Goal: Task Accomplishment & Management: Manage account settings

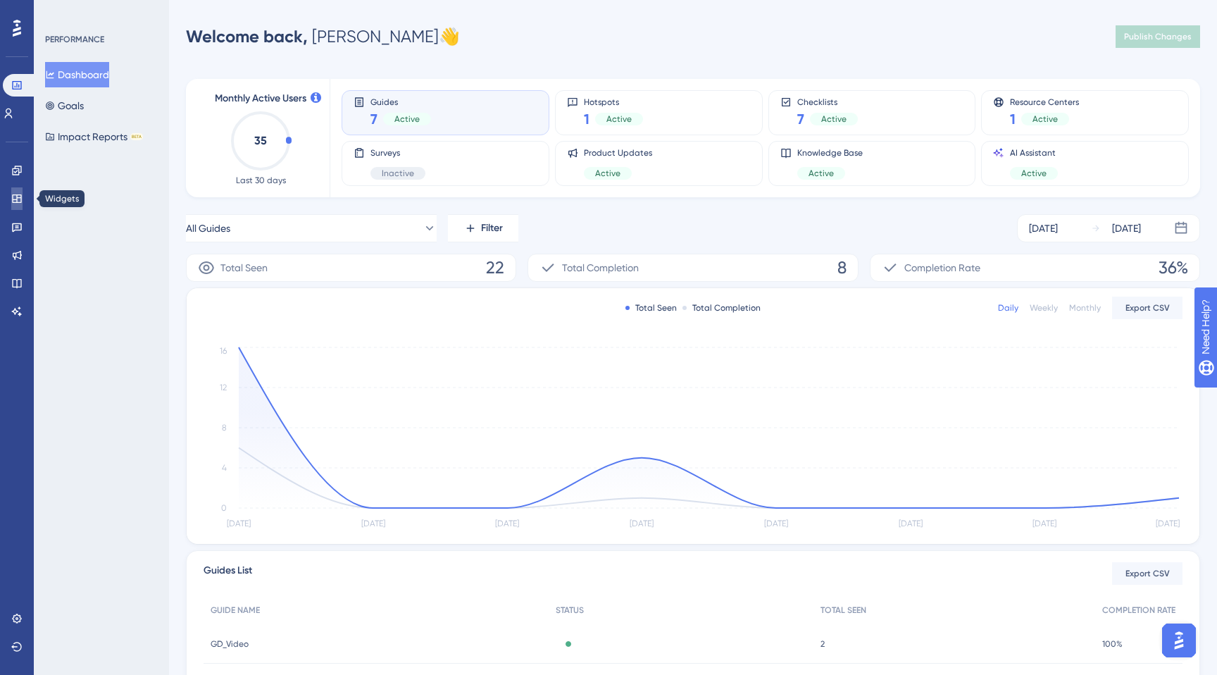
click at [16, 201] on icon at bounding box center [16, 198] width 9 height 8
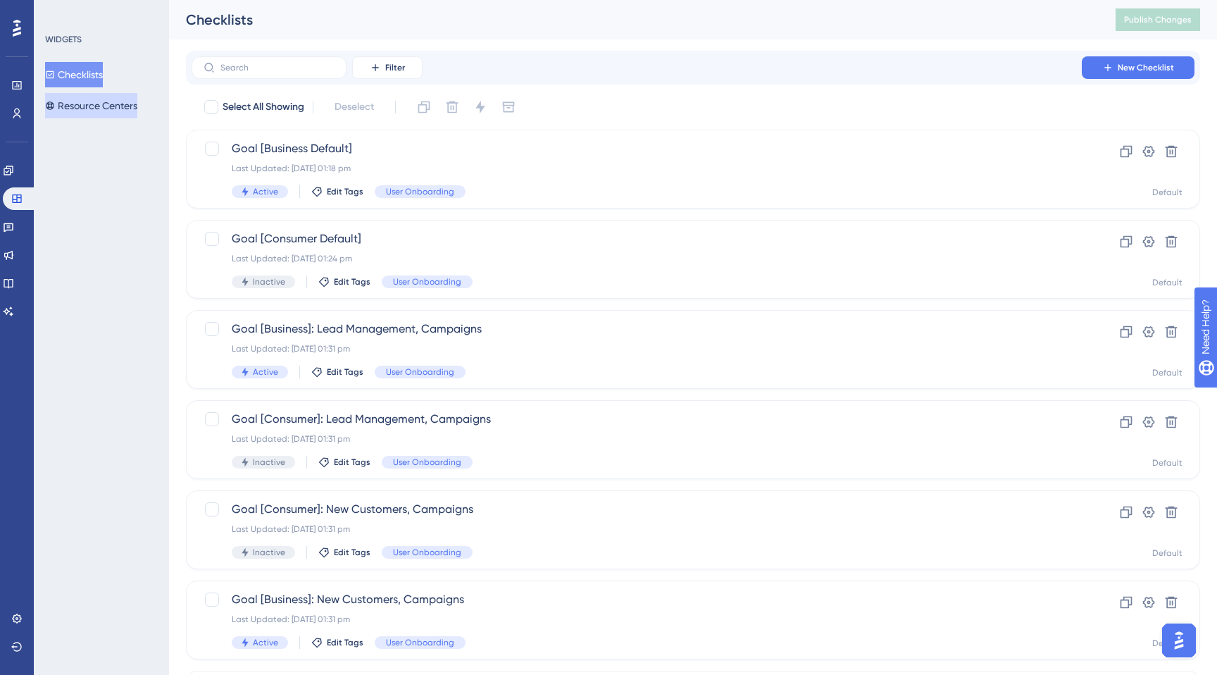
click at [79, 106] on button "Resource Centers" at bounding box center [91, 105] width 92 height 25
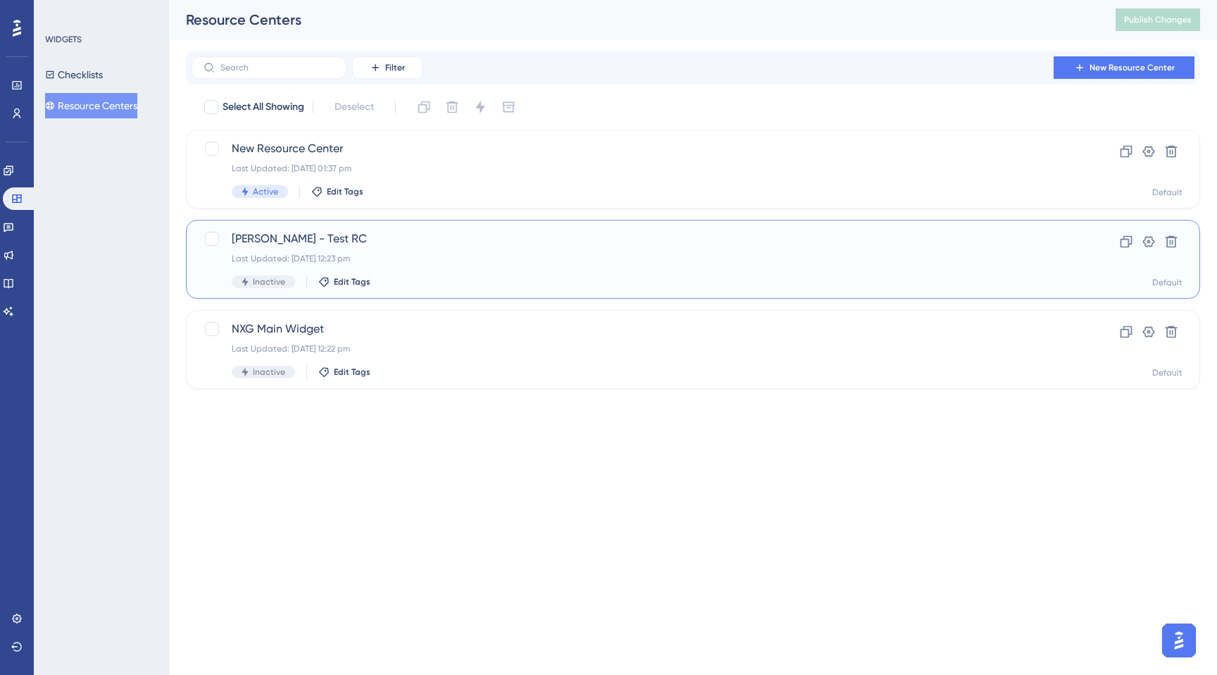
click at [281, 239] on span "[PERSON_NAME] - Test RC" at bounding box center [637, 238] width 810 height 17
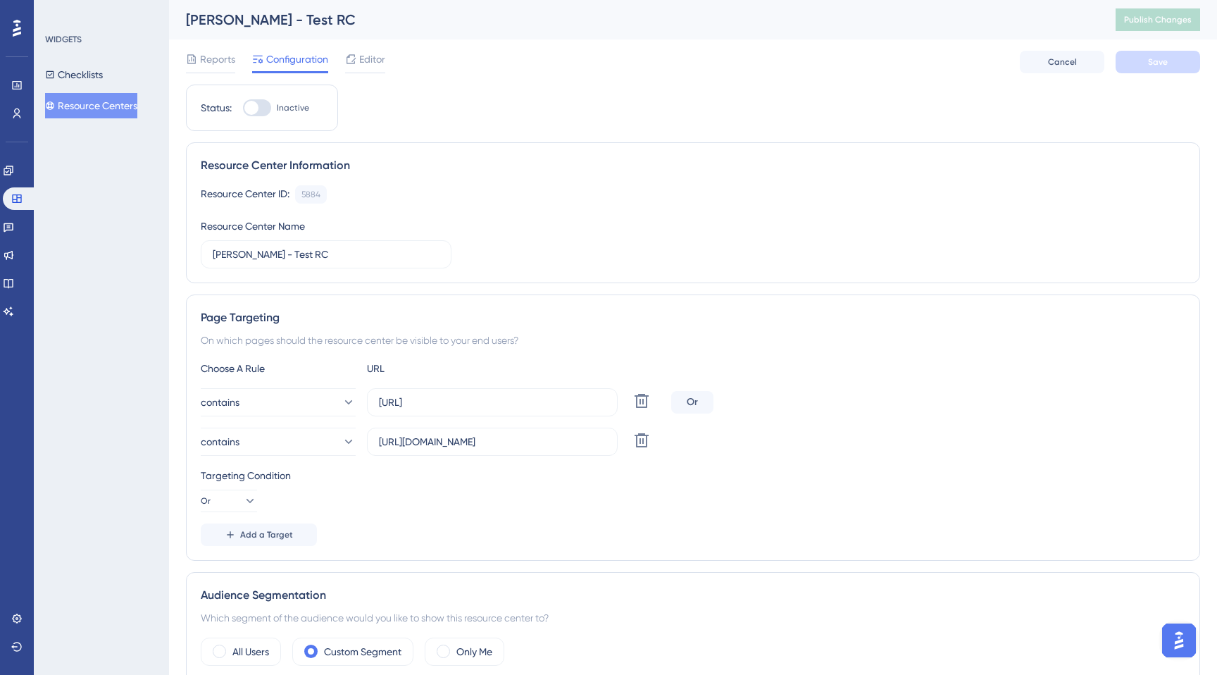
click at [264, 115] on div at bounding box center [257, 107] width 28 height 17
click at [243, 108] on input "Inactive" at bounding box center [242, 108] width 1 height 1
checkbox input "true"
click at [1166, 65] on span "Save" at bounding box center [1158, 61] width 20 height 11
click at [1158, 23] on span "Publish Changes" at bounding box center [1158, 19] width 68 height 11
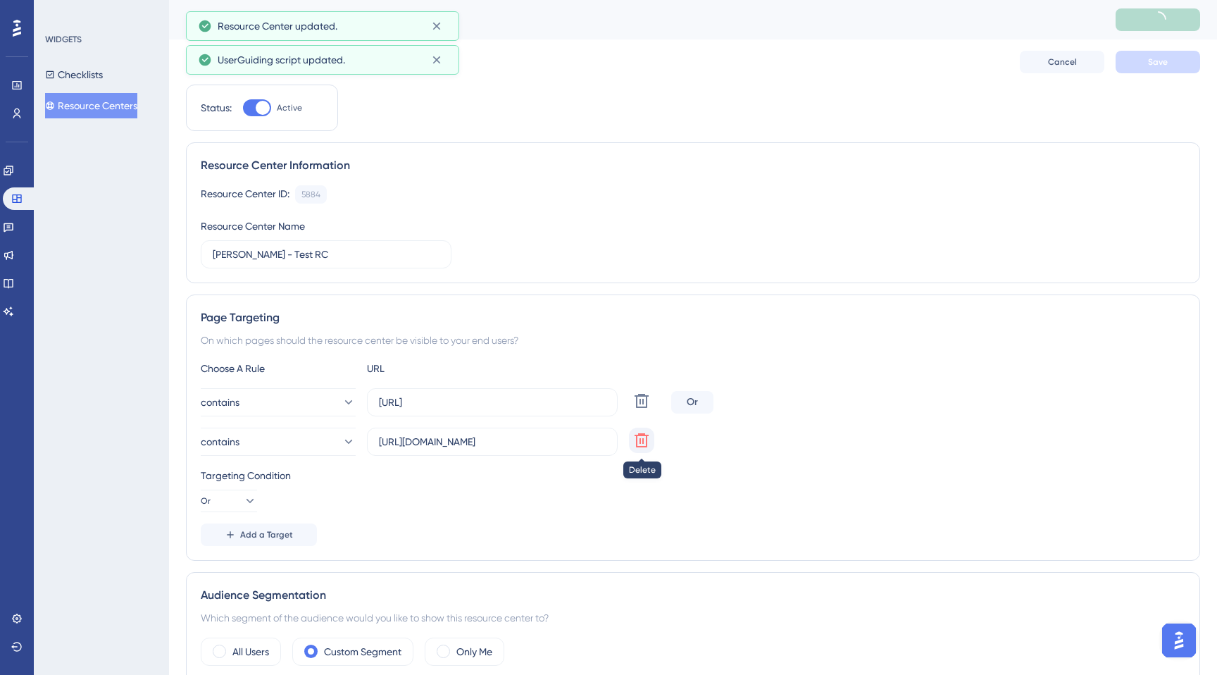
click at [640, 409] on icon at bounding box center [641, 400] width 17 height 17
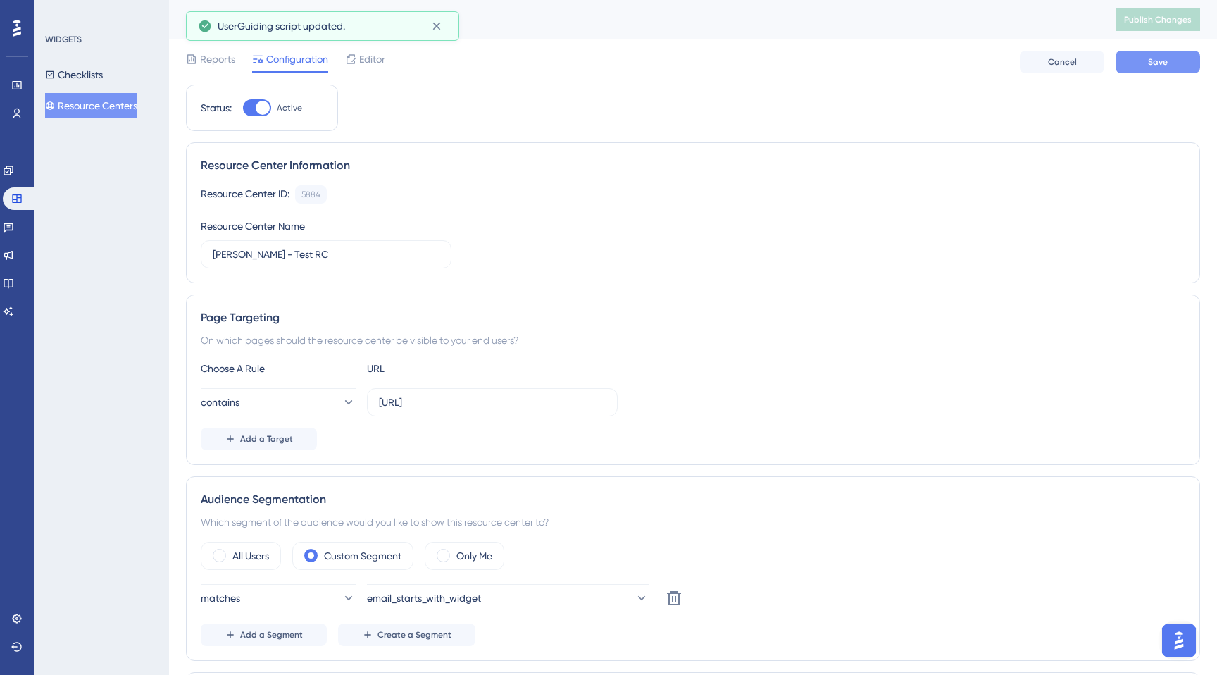
click at [1155, 61] on span "Save" at bounding box center [1158, 61] width 20 height 11
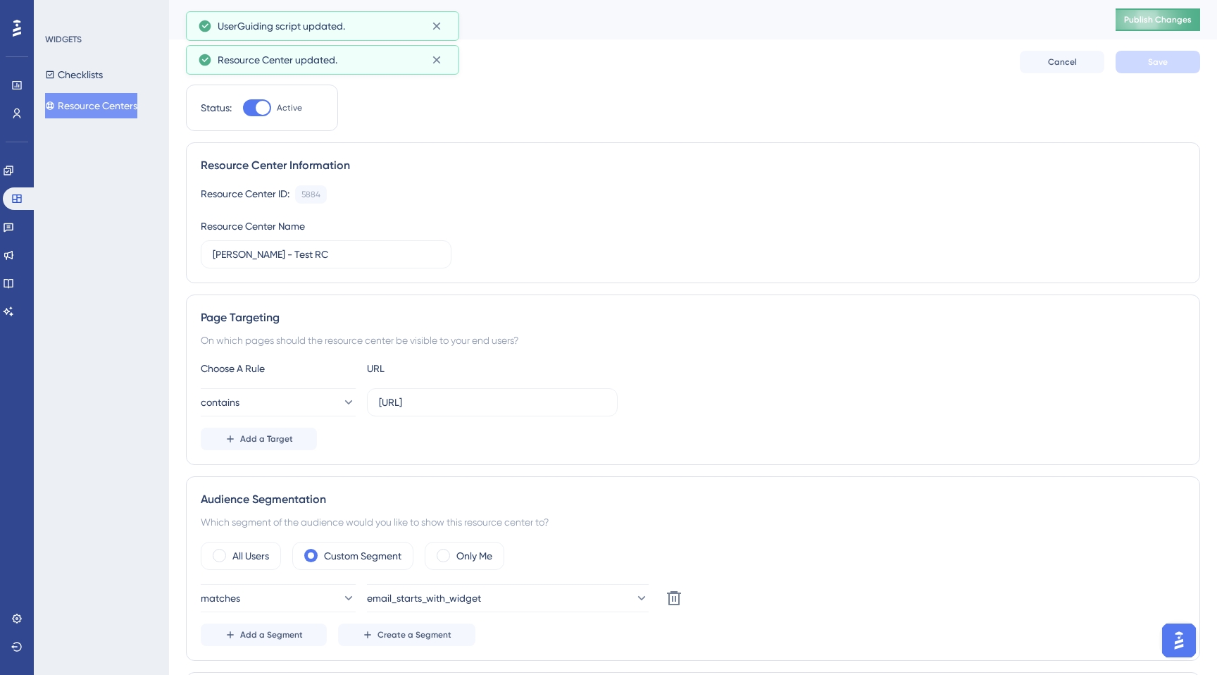
click at [1186, 24] on span "Publish Changes" at bounding box center [1158, 19] width 68 height 11
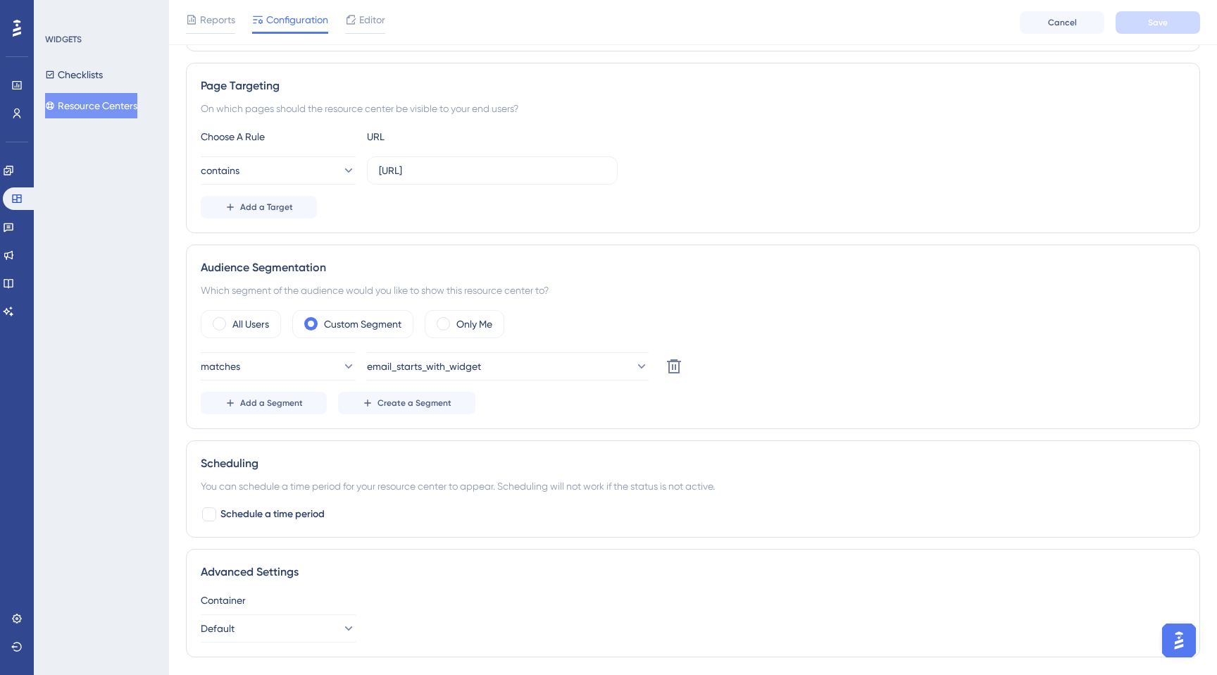
scroll to position [304, 0]
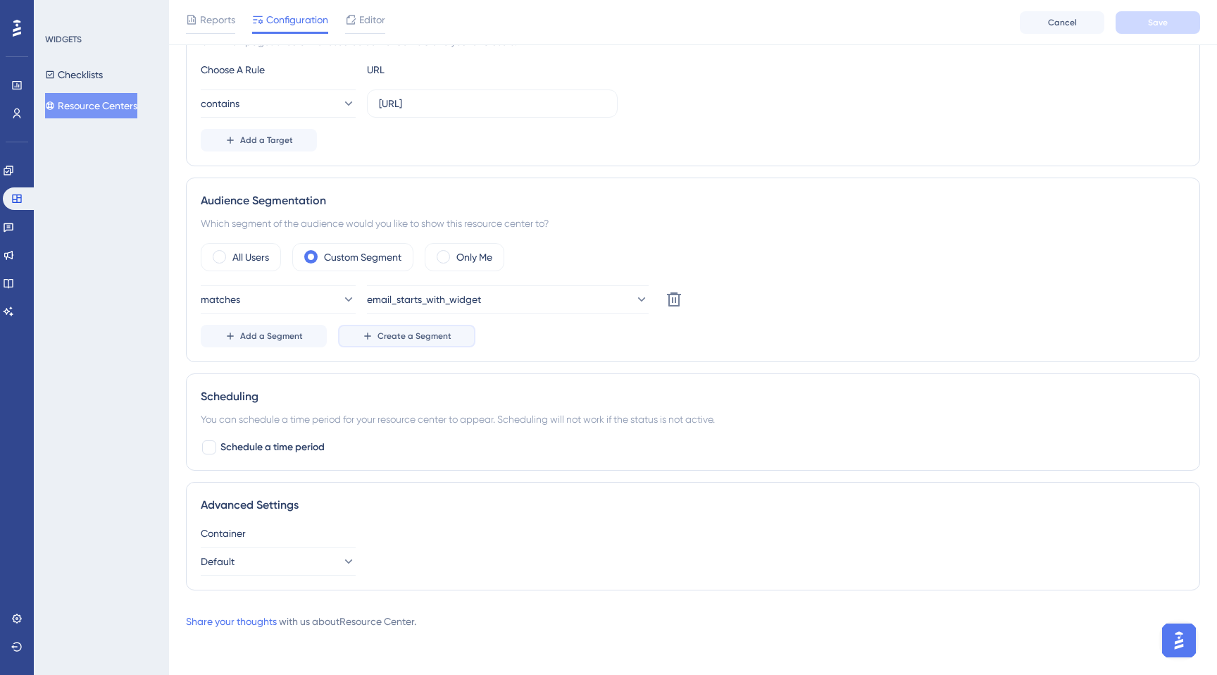
click at [417, 337] on span "Create a Segment" at bounding box center [415, 335] width 74 height 11
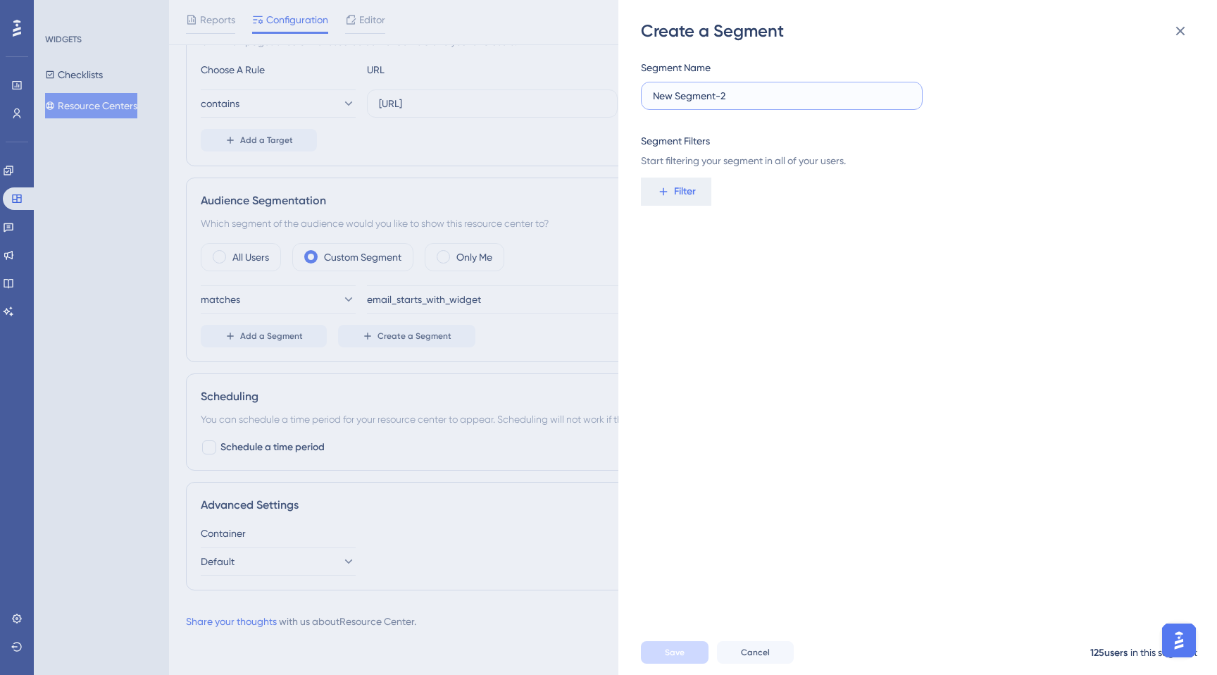
click at [719, 99] on input "New Segment-2" at bounding box center [782, 95] width 258 height 15
paste input "symphony"
drag, startPoint x: 742, startPoint y: 94, endPoint x: 742, endPoint y: 120, distance: 26.8
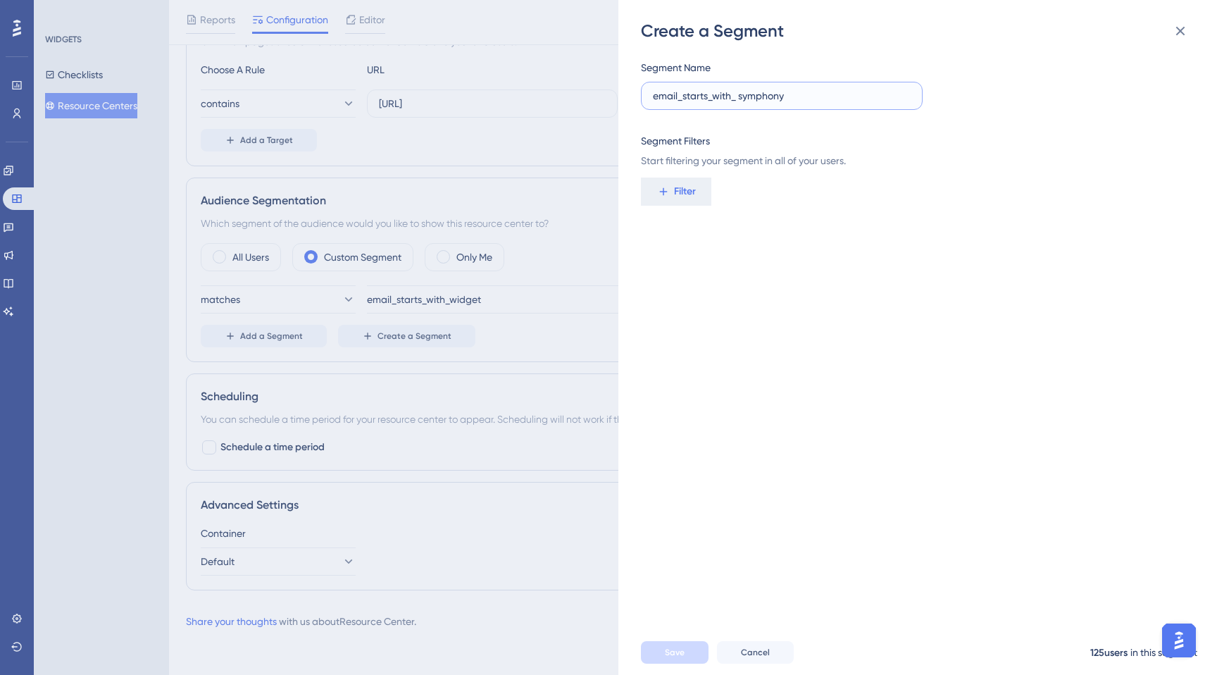
click at [742, 94] on input "email_starts_with_ symphony" at bounding box center [782, 95] width 258 height 15
type input "email_starts_with_symphony"
click at [685, 194] on span "Filter" at bounding box center [685, 191] width 22 height 17
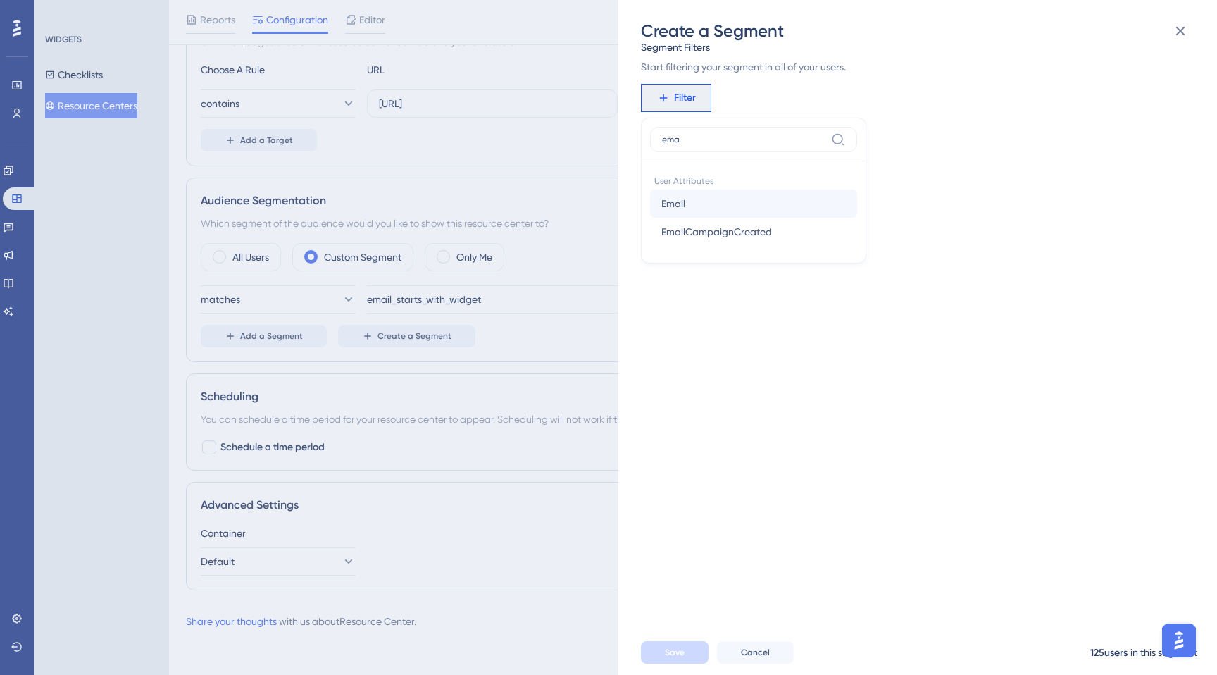
type input "ema"
click at [666, 204] on span "Email" at bounding box center [674, 203] width 24 height 17
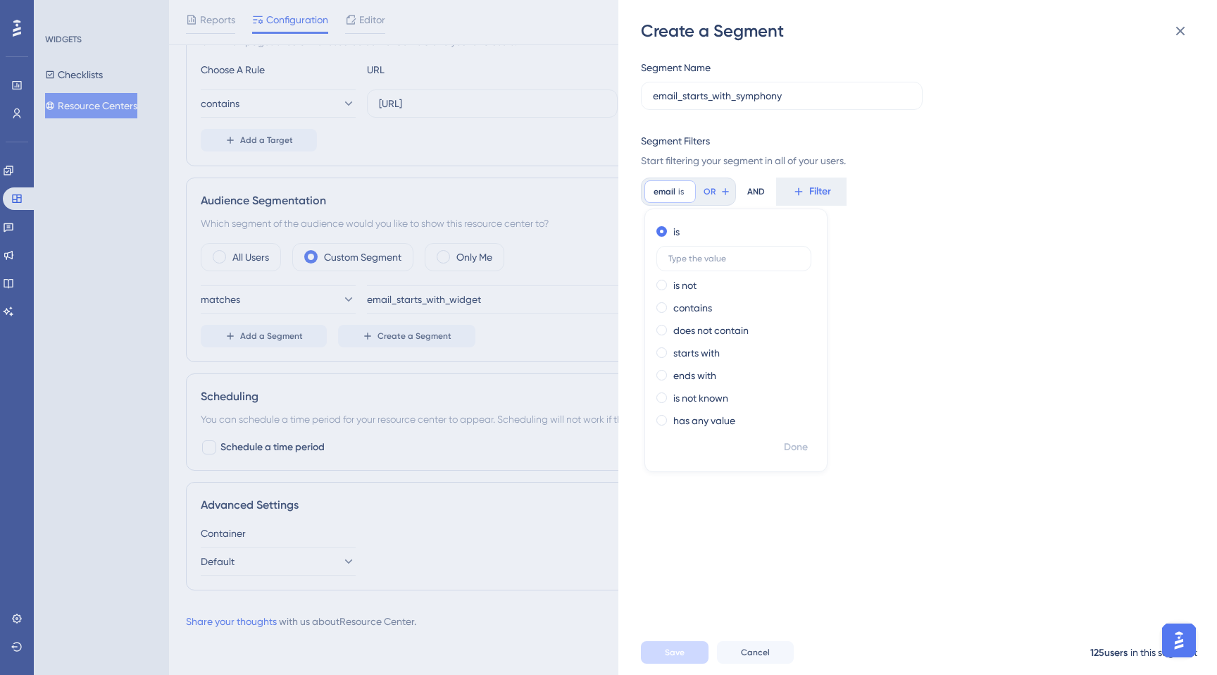
scroll to position [0, 0]
click at [691, 352] on label "starts with" at bounding box center [697, 353] width 46 height 17
type input "symphony"
click at [800, 453] on span "Done" at bounding box center [796, 447] width 24 height 17
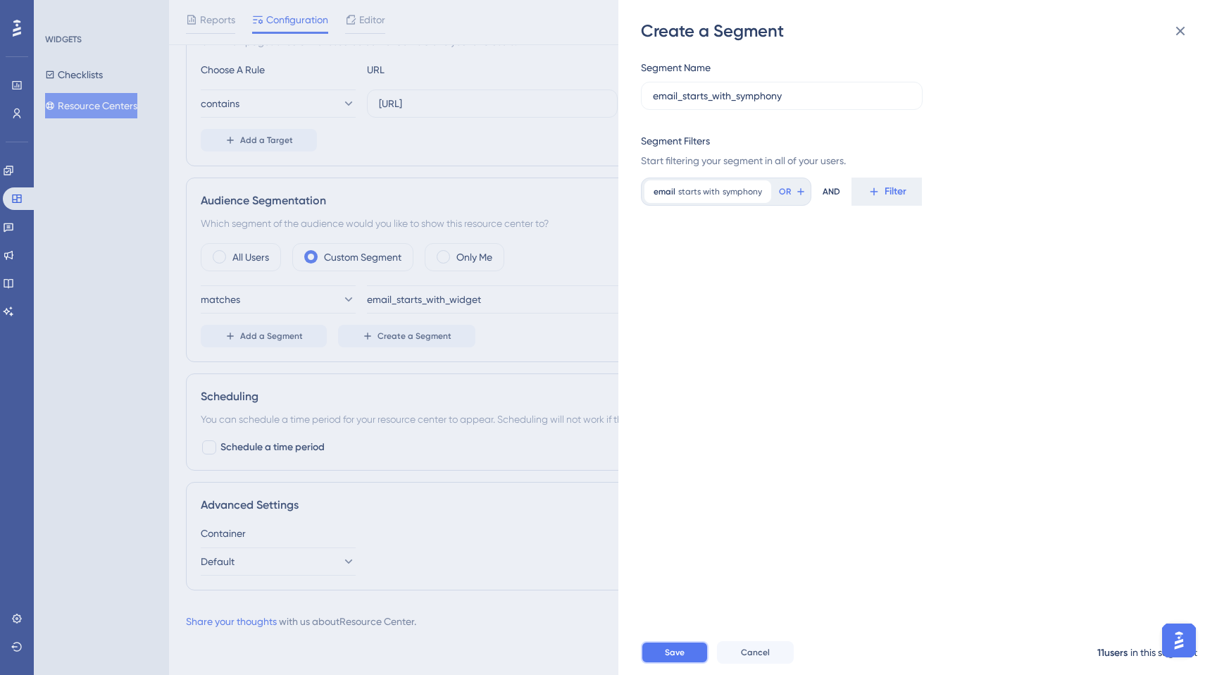
click at [679, 650] on span "Save" at bounding box center [675, 652] width 20 height 11
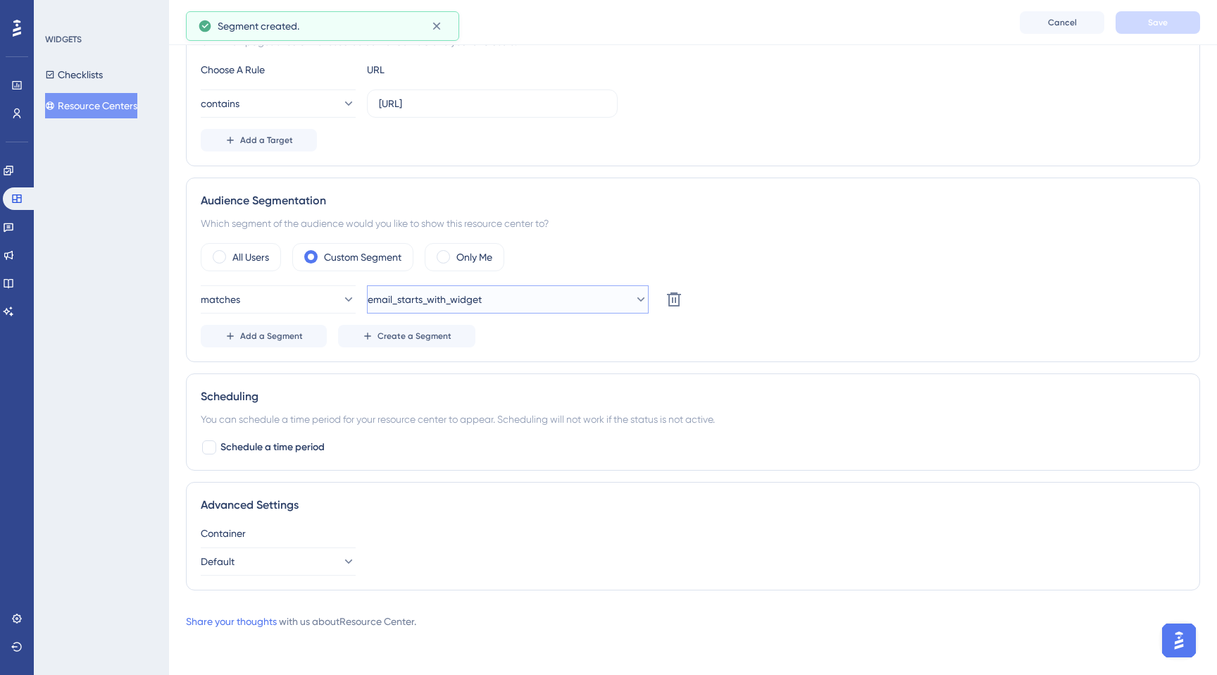
click at [505, 302] on button "email_starts_with_widget" at bounding box center [508, 299] width 282 height 28
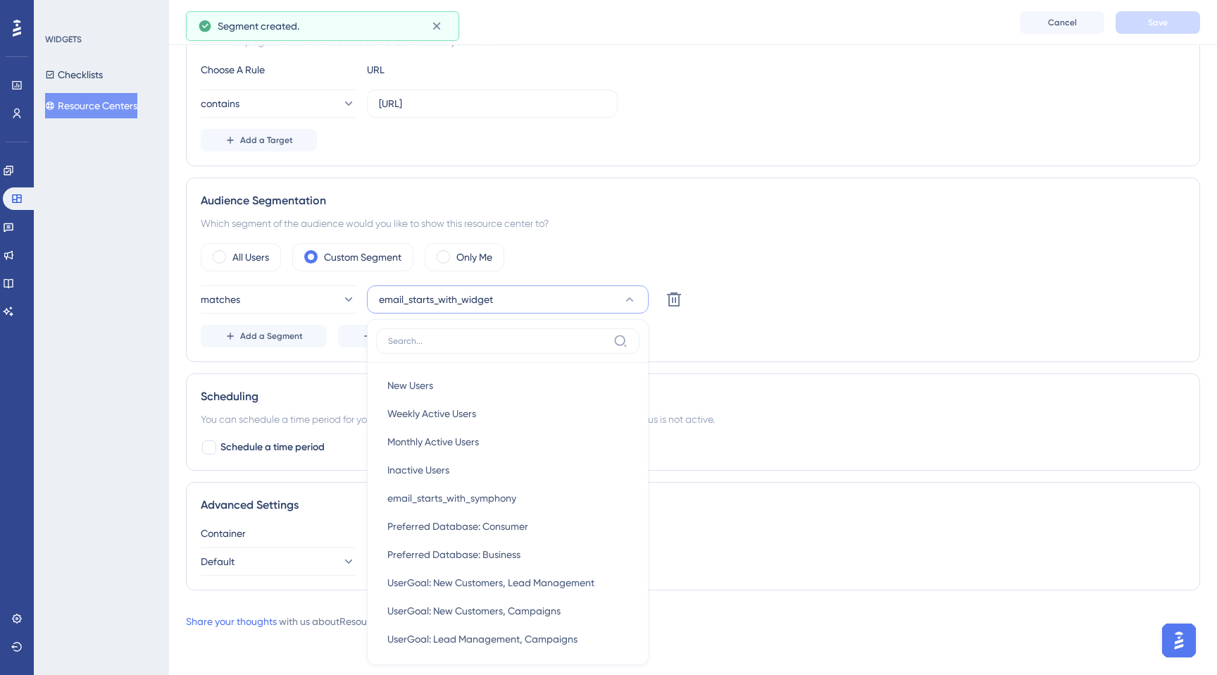
scroll to position [458, 0]
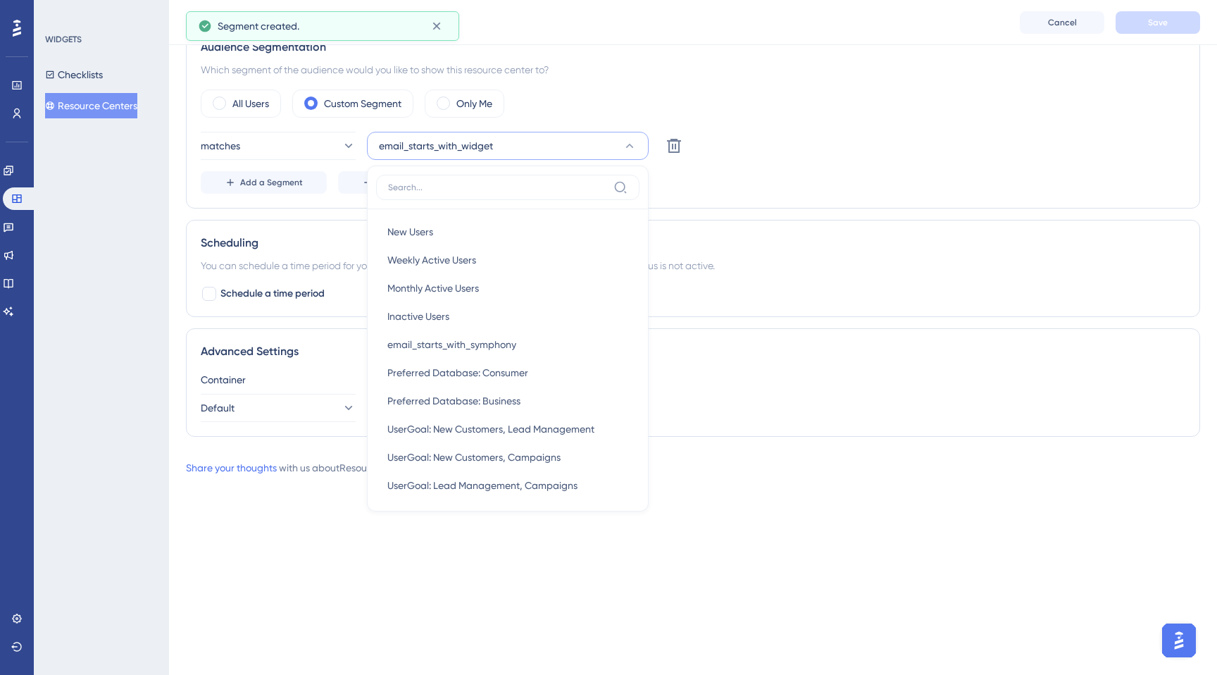
click at [732, 178] on div "Add a Segment Create a Segment" at bounding box center [693, 182] width 985 height 23
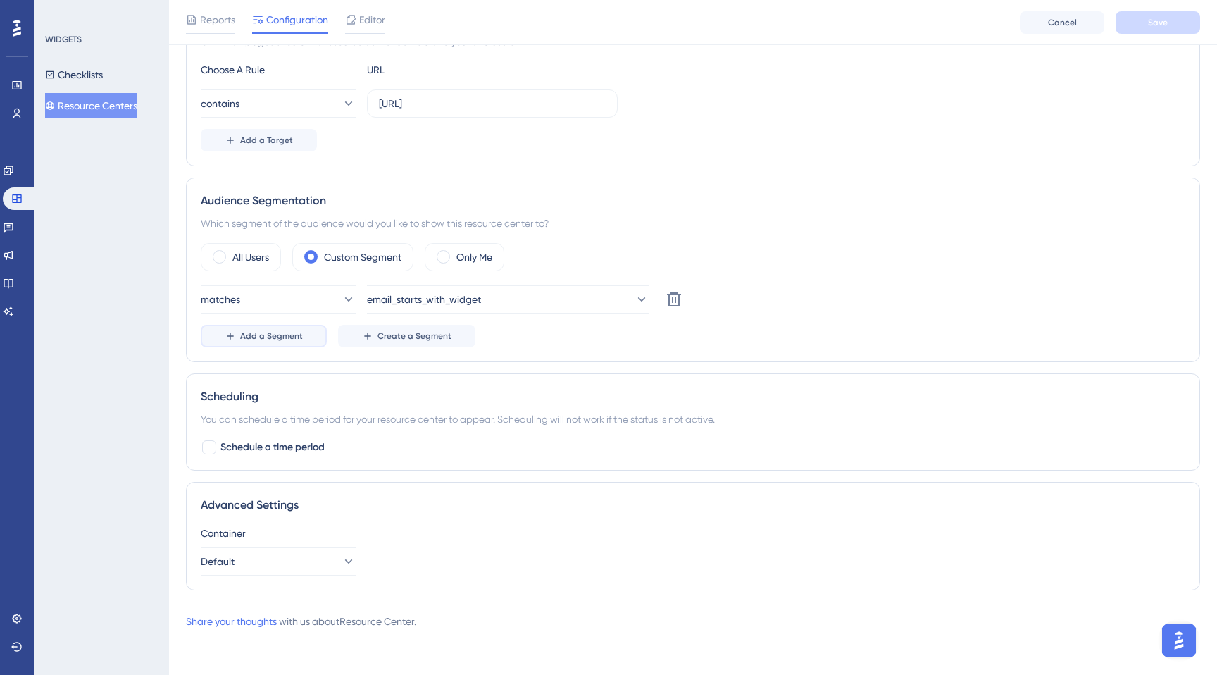
click at [283, 339] on span "Add a Segment" at bounding box center [271, 335] width 63 height 11
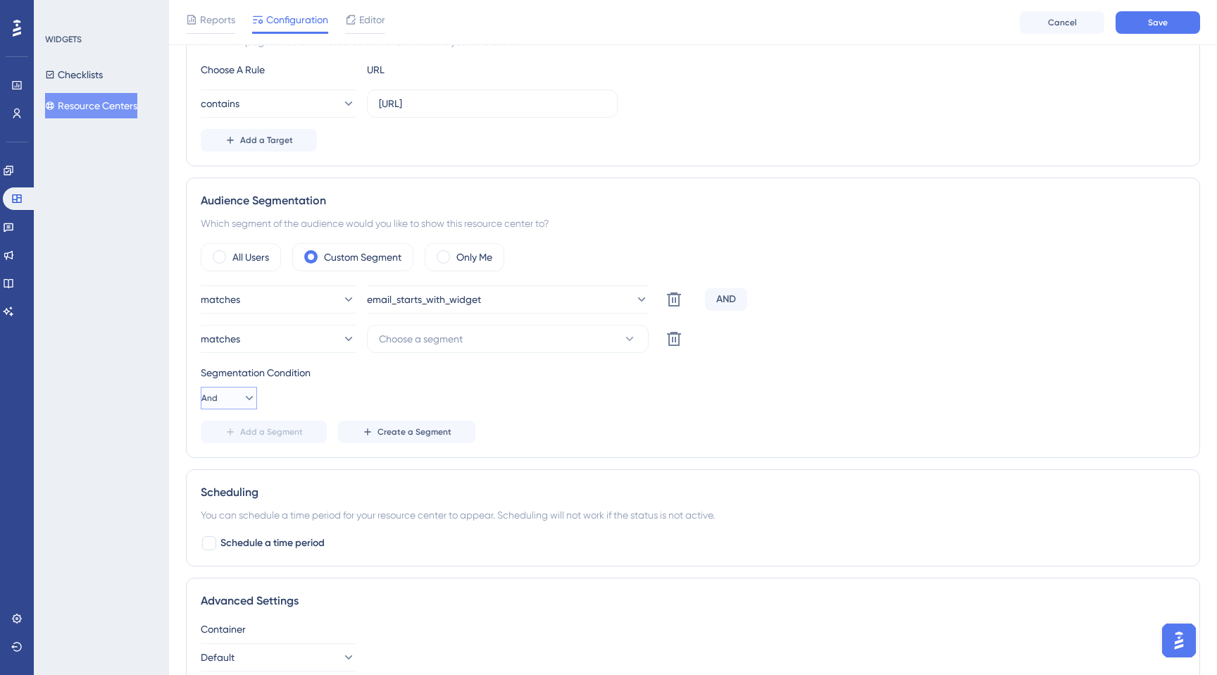
click at [242, 395] on icon at bounding box center [249, 398] width 14 height 14
click at [228, 462] on div "Or Or" at bounding box center [229, 466] width 27 height 28
click at [433, 346] on span "Choose a segment" at bounding box center [421, 338] width 84 height 17
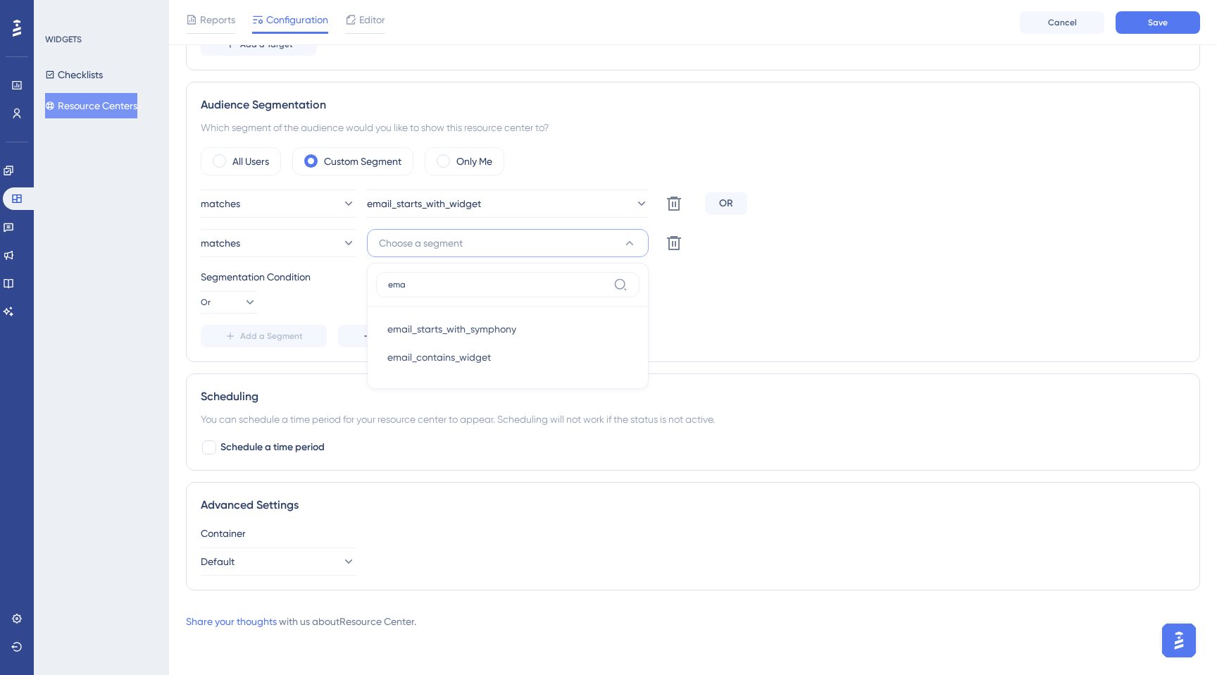
scroll to position [400, 0]
type input "ema"
click at [438, 332] on span "email_starts_with_symphony" at bounding box center [451, 329] width 129 height 17
click at [754, 294] on div "Segmentation Condition Or" at bounding box center [693, 290] width 985 height 45
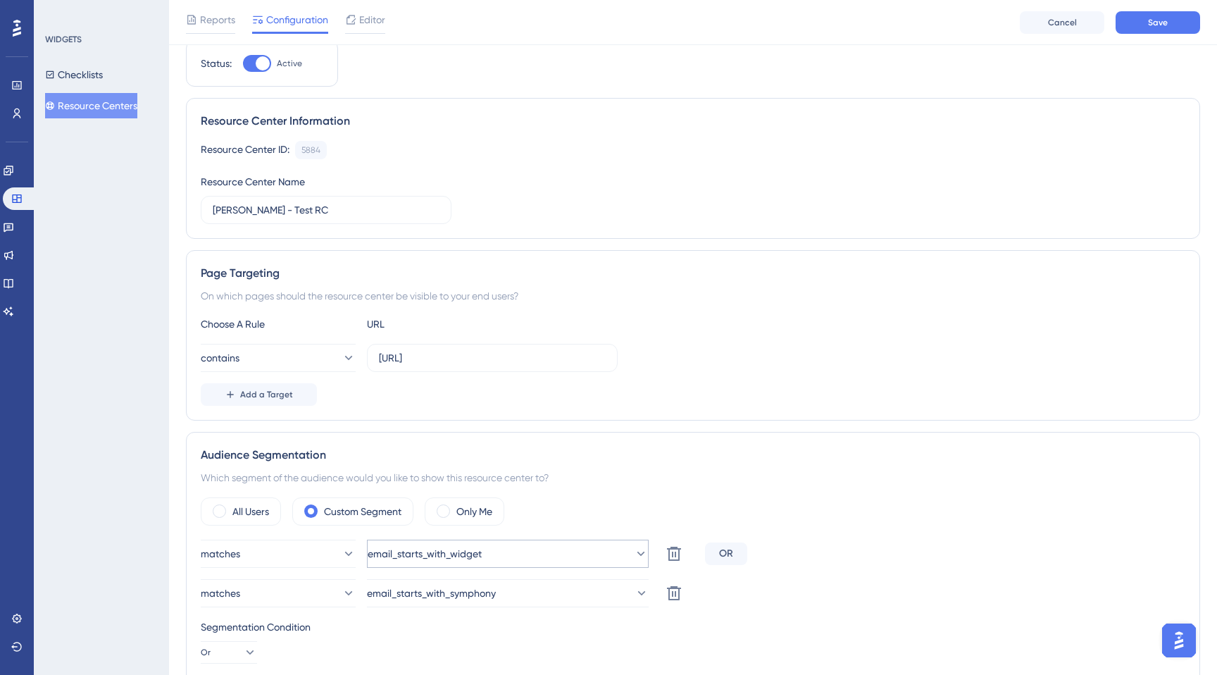
scroll to position [0, 0]
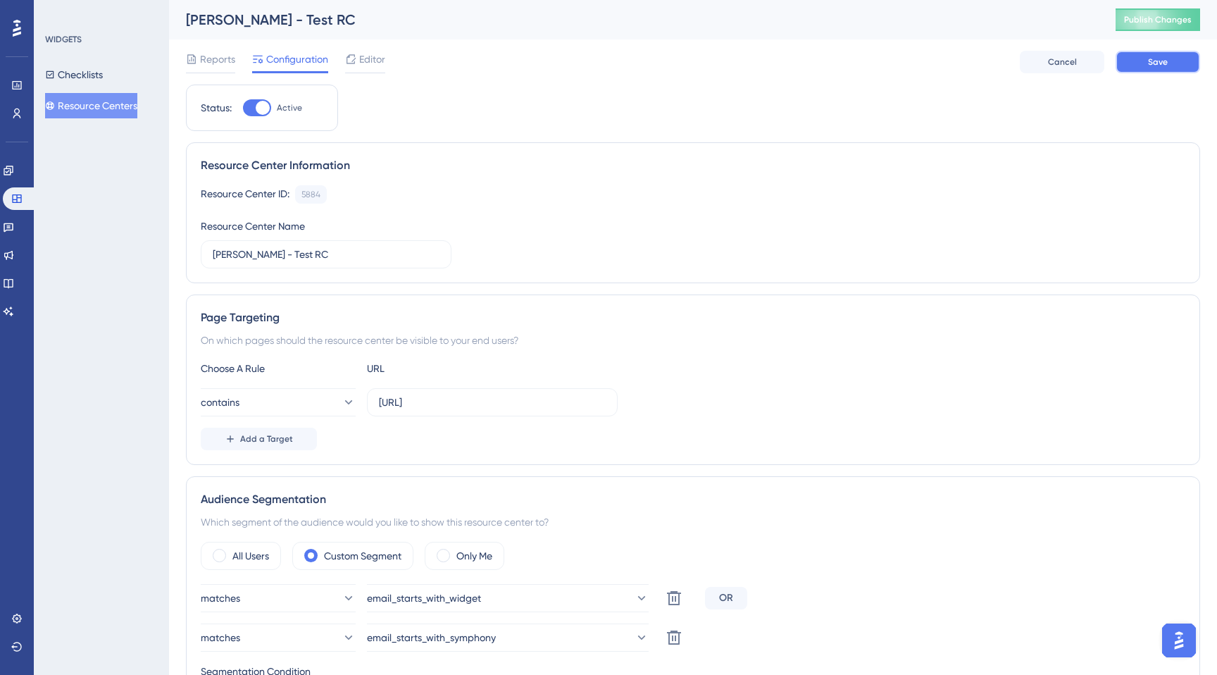
click at [1177, 61] on button "Save" at bounding box center [1158, 62] width 85 height 23
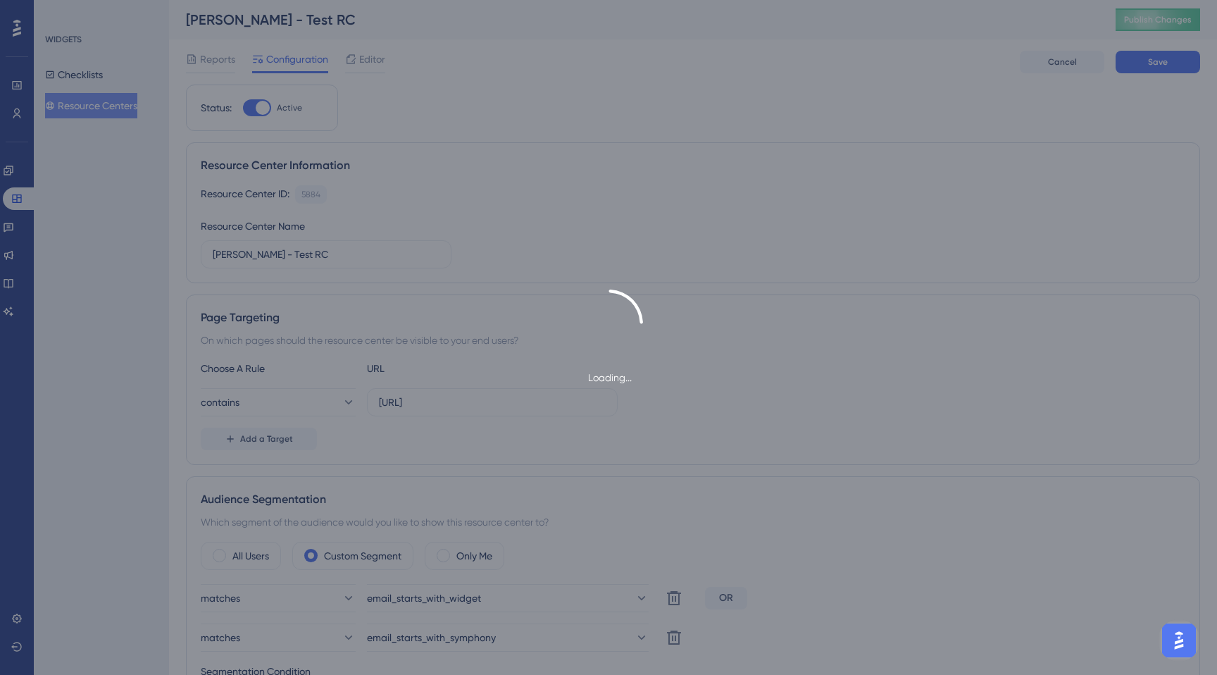
click at [1169, 21] on div "Loading..." at bounding box center [608, 337] width 1217 height 675
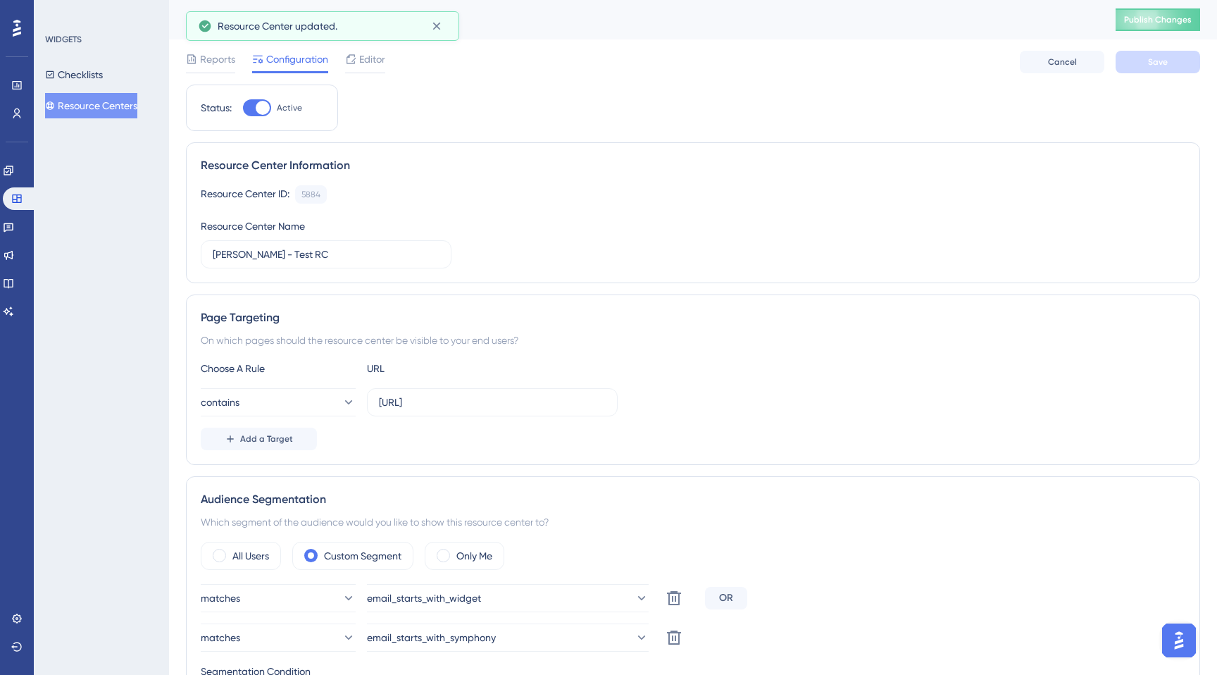
click at [1169, 21] on span "Publish Changes" at bounding box center [1158, 19] width 68 height 11
